Goal: Task Accomplishment & Management: Manage account settings

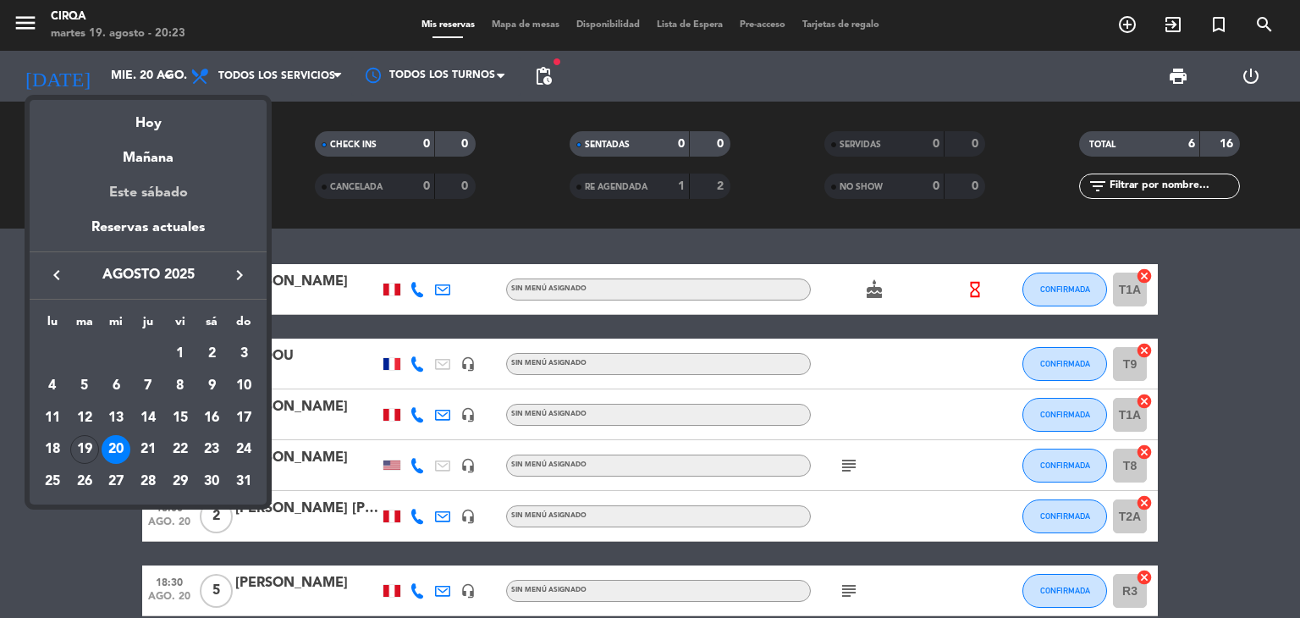
scroll to position [83, 0]
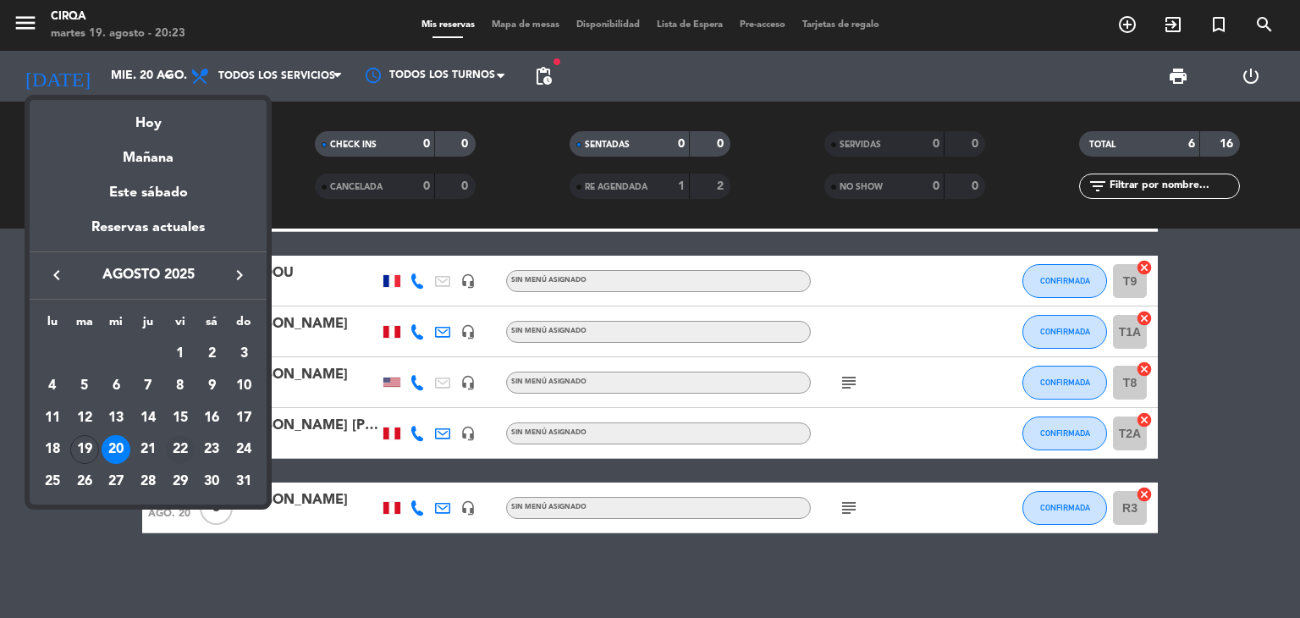
click at [185, 451] on div "22" at bounding box center [180, 449] width 29 height 29
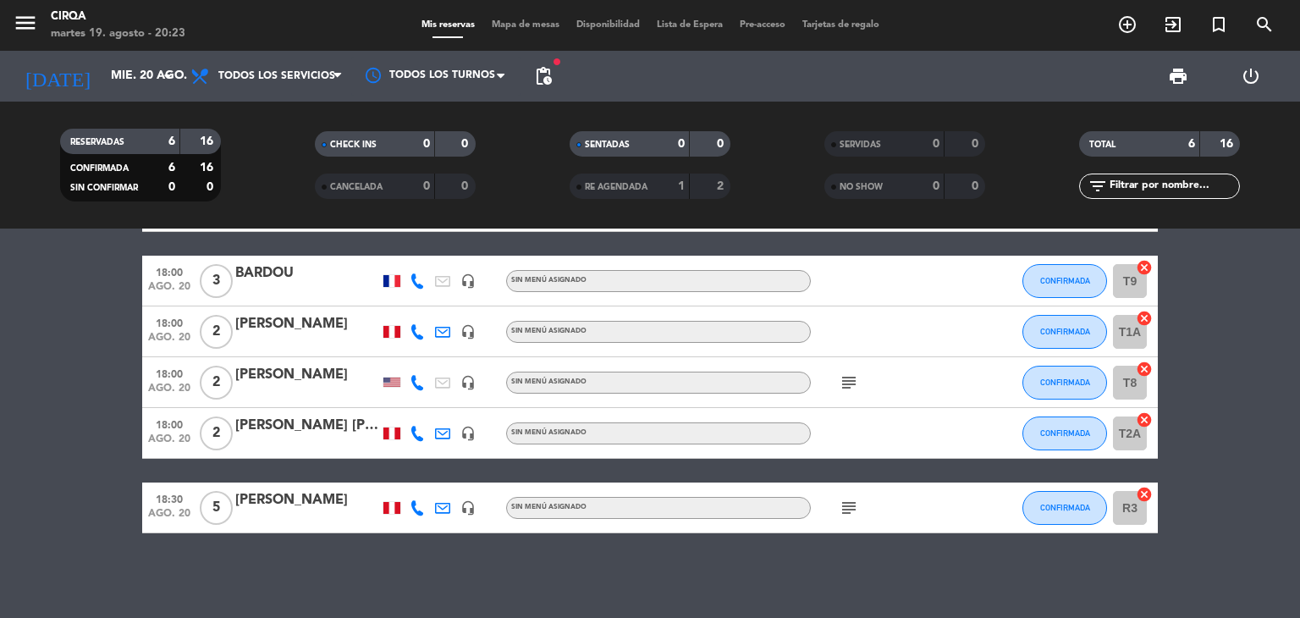
type input "vie. 22 ago."
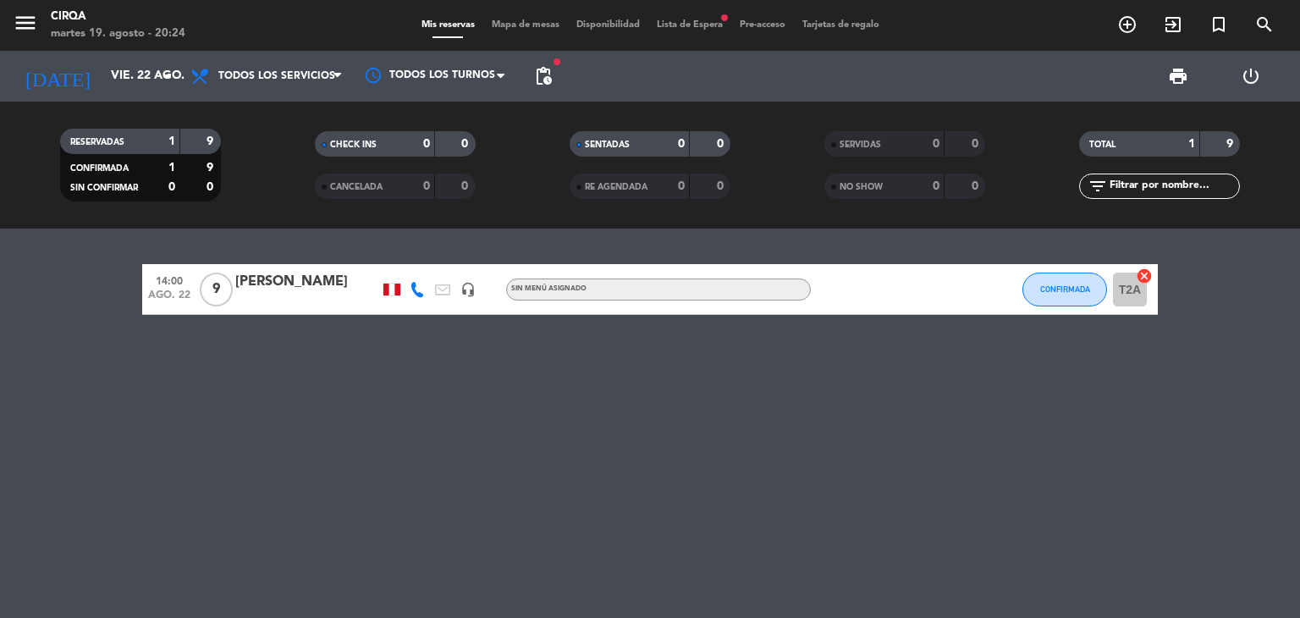
click at [471, 295] on icon "headset_mic" at bounding box center [467, 289] width 15 height 15
click at [765, 433] on div "14:00 ago. 22 9 [PERSON_NAME] headset_mic Host Sin menú asignado CONFIRMADA T2A…" at bounding box center [650, 423] width 1300 height 389
click at [420, 295] on icon at bounding box center [417, 289] width 15 height 15
click at [693, 18] on div "Mis reservas Mapa de mesas Disponibilidad Lista de Espera fiber_manual_record P…" at bounding box center [650, 25] width 475 height 15
click at [691, 28] on span "Lista de Espera fiber_manual_record" at bounding box center [689, 24] width 83 height 9
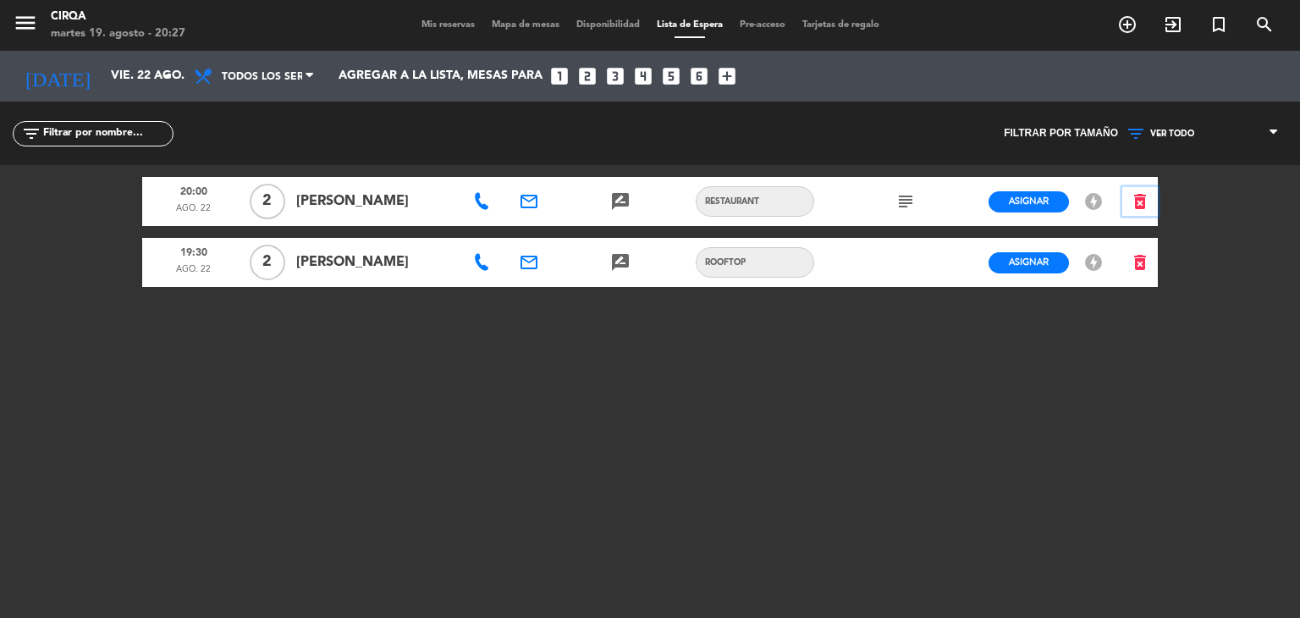
click at [1143, 201] on icon "delete_forever" at bounding box center [1140, 201] width 20 height 20
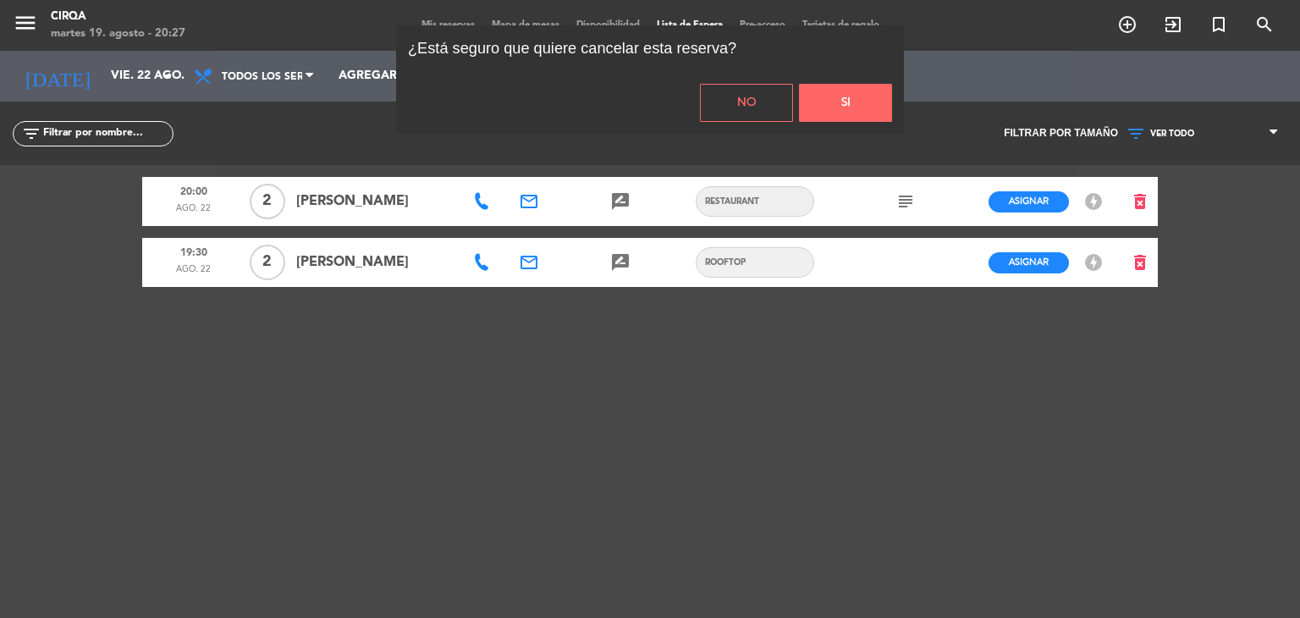
click at [784, 85] on button "No" at bounding box center [746, 103] width 93 height 38
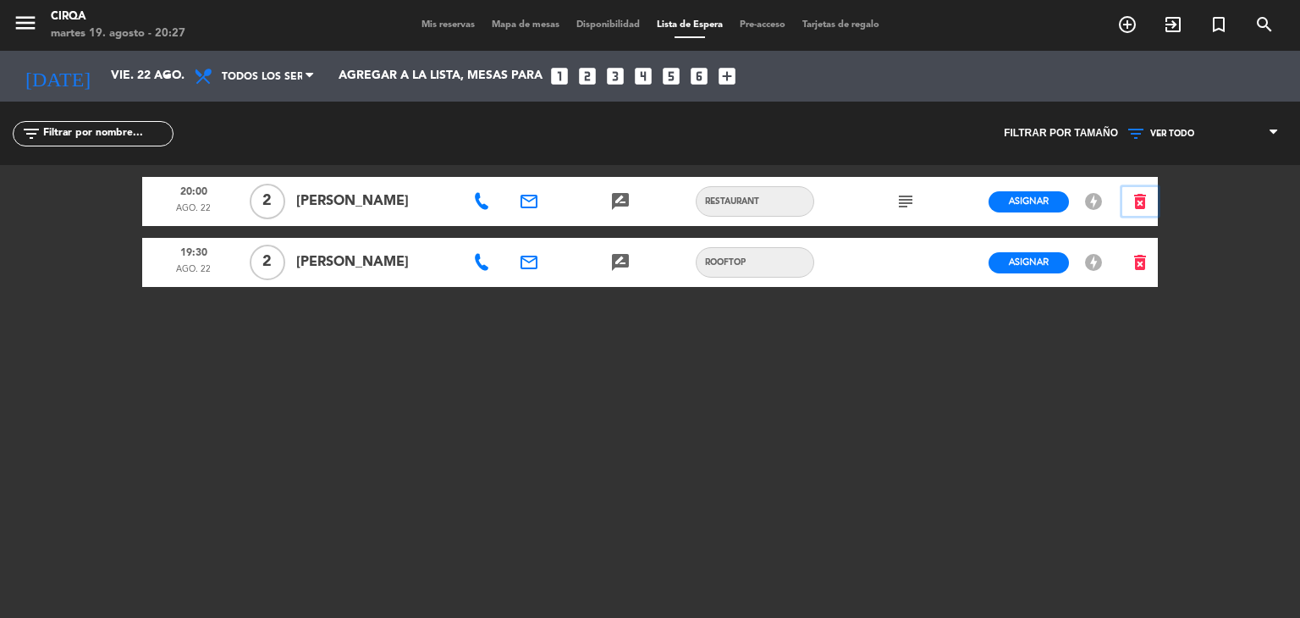
click at [1132, 201] on icon "delete_forever" at bounding box center [1140, 201] width 20 height 20
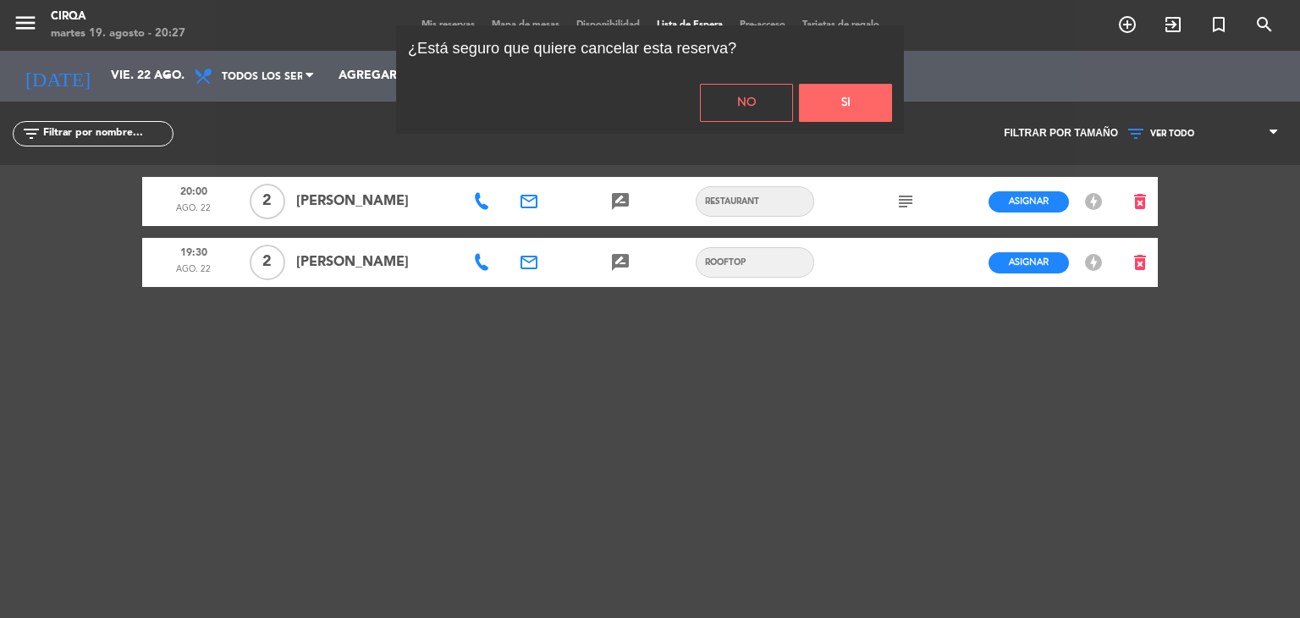
click at [879, 97] on button "Si" at bounding box center [845, 103] width 93 height 38
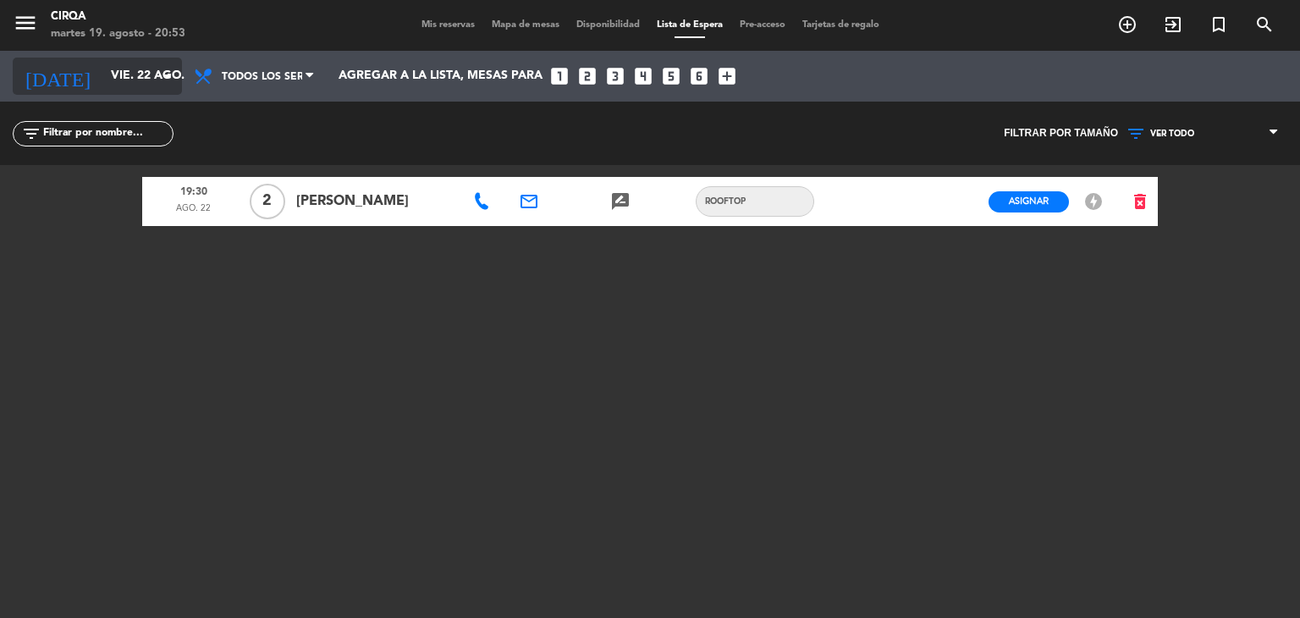
click at [125, 68] on input "vie. 22 ago." at bounding box center [182, 76] width 161 height 30
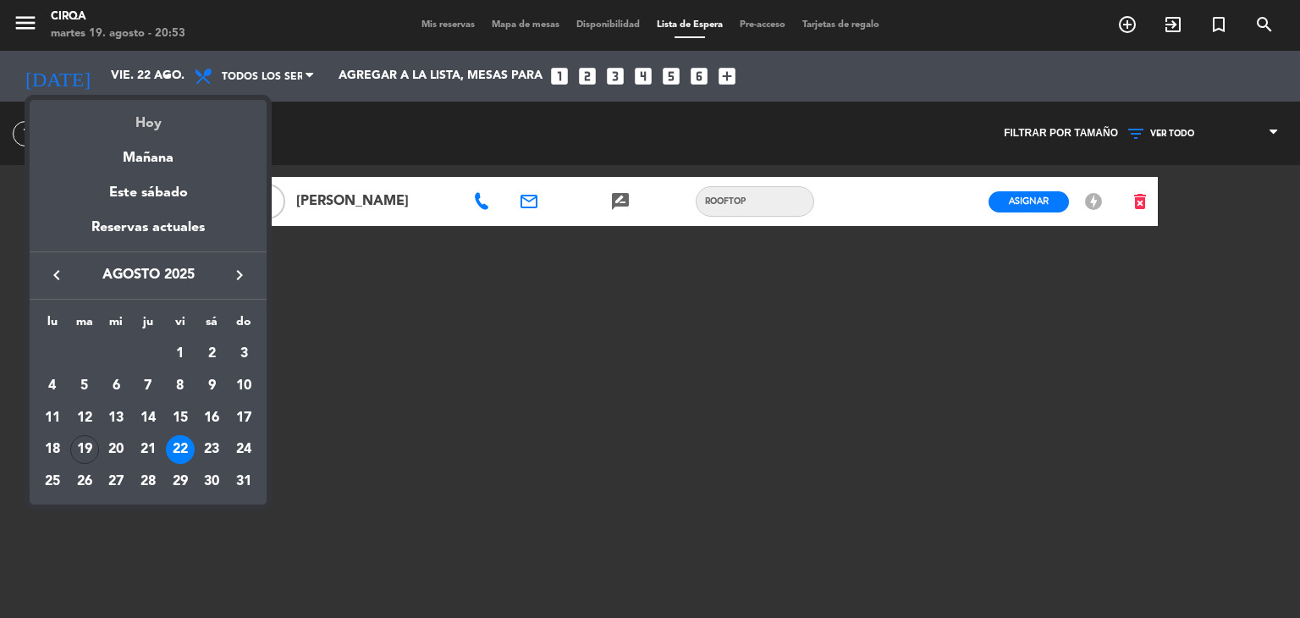
click at [125, 122] on div "Hoy" at bounding box center [148, 117] width 237 height 35
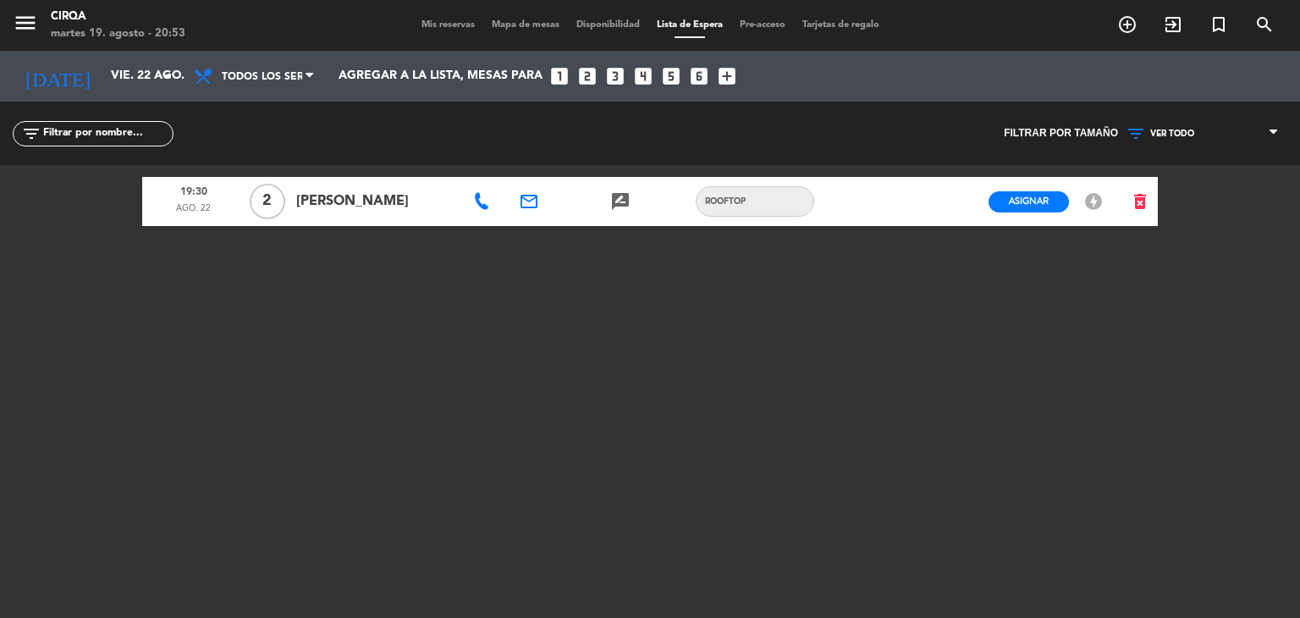
type input "[DATE] ago."
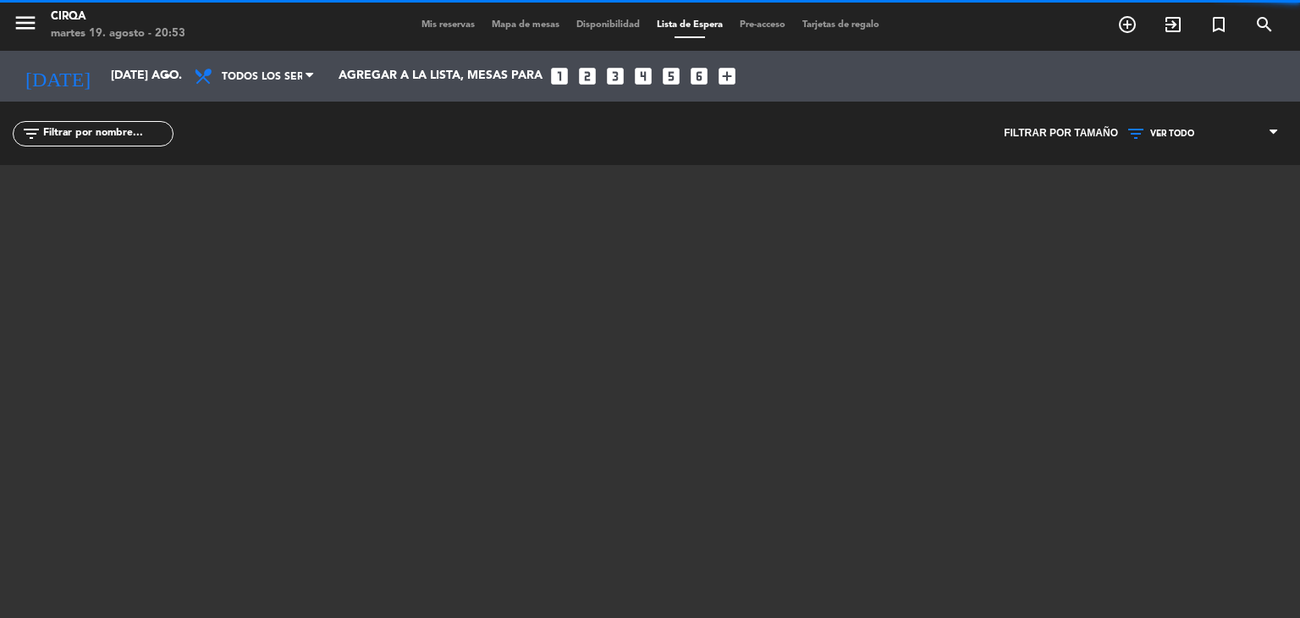
click at [453, 24] on span "Mis reservas" at bounding box center [448, 24] width 70 height 9
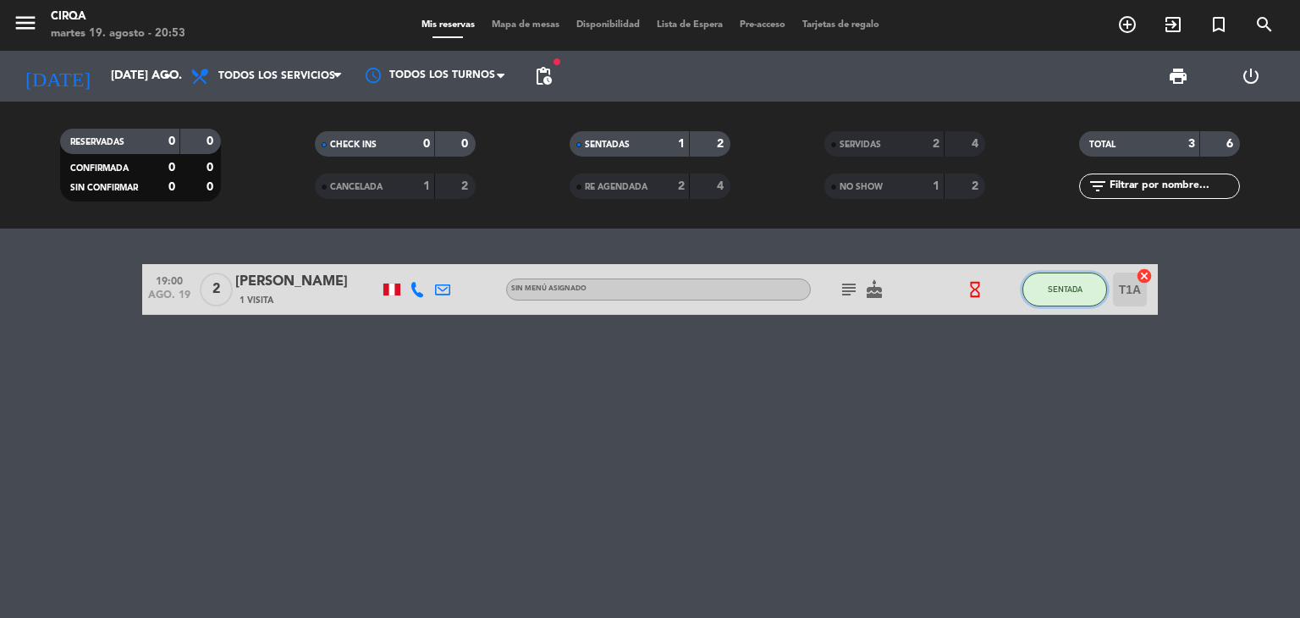
click at [1050, 287] on span "SENTADA" at bounding box center [1065, 288] width 35 height 9
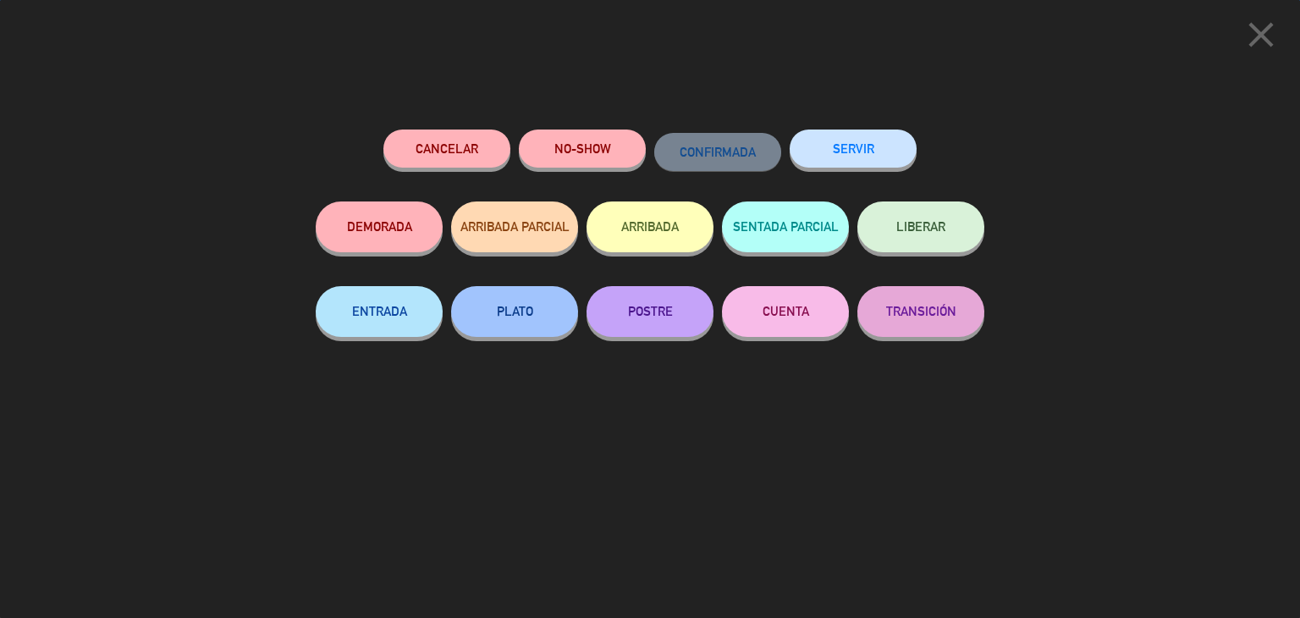
click at [844, 162] on button "SERVIR" at bounding box center [853, 149] width 127 height 38
